Goal: Information Seeking & Learning: Learn about a topic

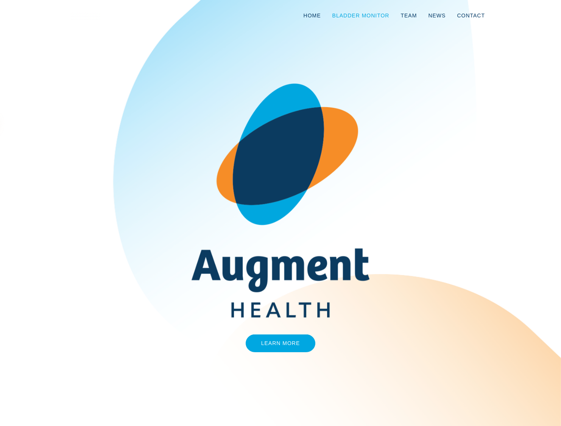
click at [380, 17] on link "Bladder Monitor" at bounding box center [360, 15] width 68 height 25
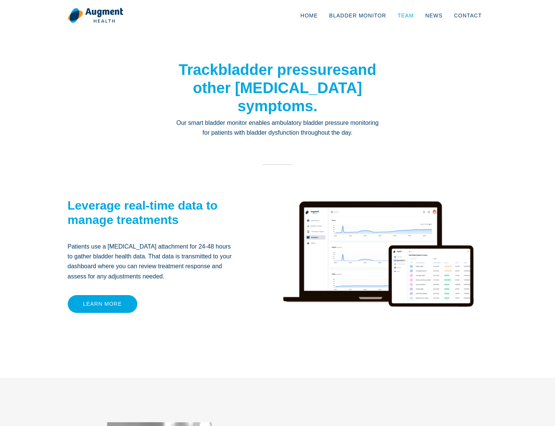
click at [408, 15] on link "Team" at bounding box center [406, 15] width 28 height 25
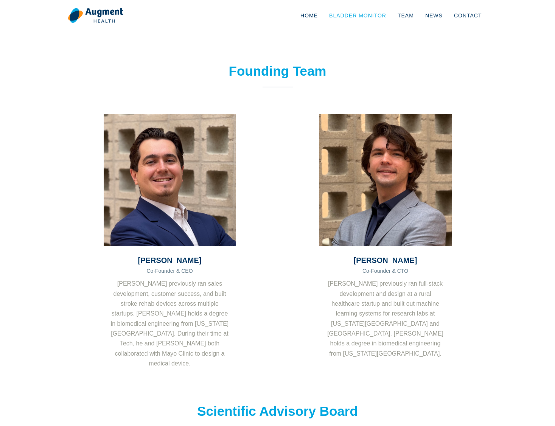
click at [365, 14] on link "Bladder Monitor" at bounding box center [357, 15] width 68 height 25
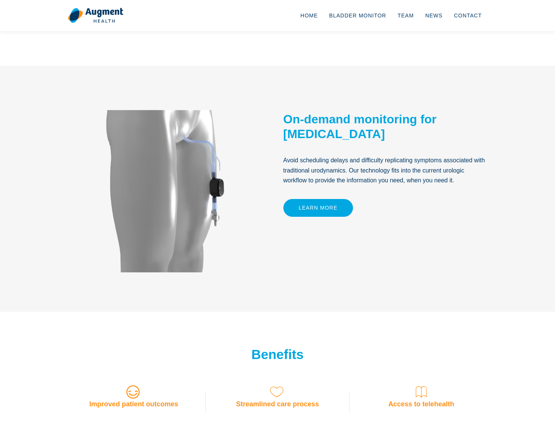
scroll to position [301, 0]
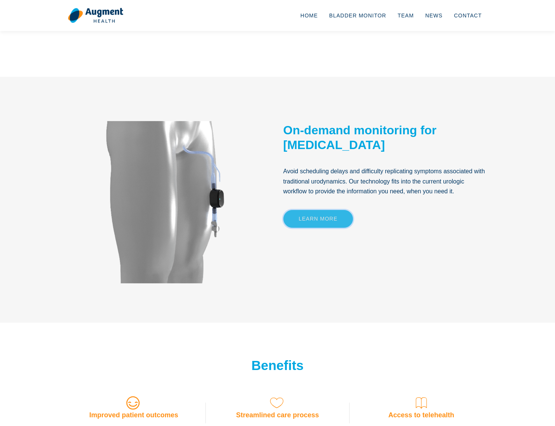
click at [328, 221] on link "Learn More" at bounding box center [318, 219] width 70 height 18
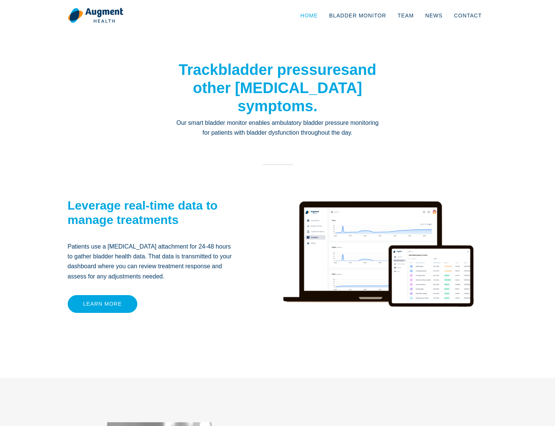
click at [318, 16] on link "Home" at bounding box center [309, 15] width 29 height 25
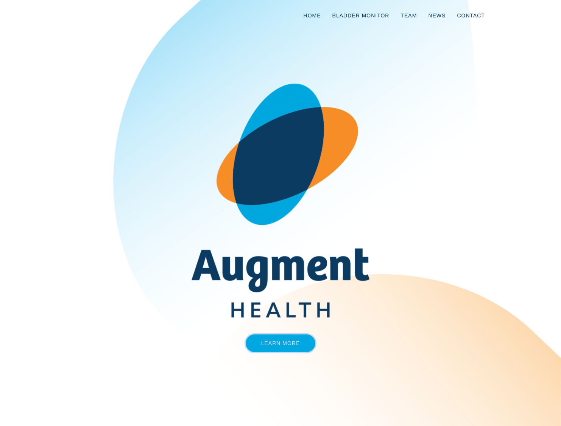
click at [280, 344] on link "Learn More" at bounding box center [280, 343] width 70 height 18
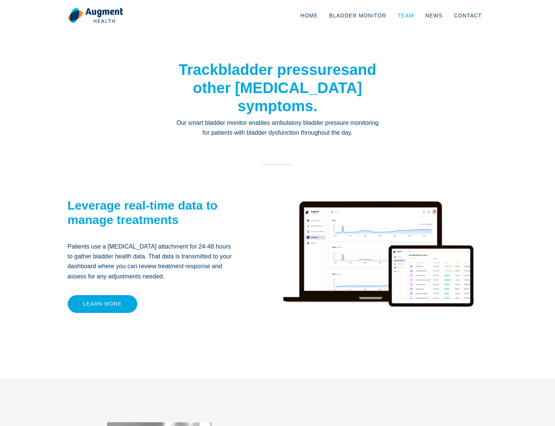
click at [412, 16] on link "Team" at bounding box center [406, 15] width 28 height 25
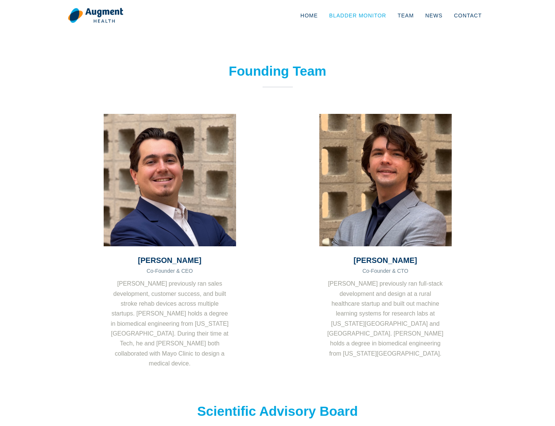
click at [363, 16] on link "Bladder Monitor" at bounding box center [357, 15] width 68 height 25
